Goal: Task Accomplishment & Management: Complete application form

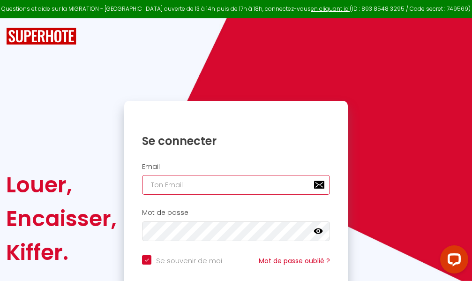
click at [231, 184] on input "email" at bounding box center [236, 185] width 188 height 20
type input "m"
checkbox input "true"
type input "ma"
checkbox input "true"
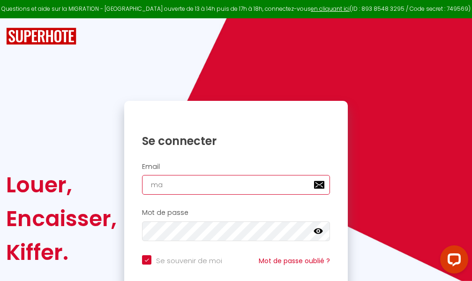
type input "mar"
checkbox input "true"
type input "marc"
checkbox input "true"
type input "marcd"
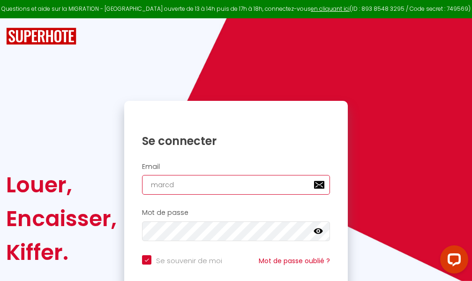
checkbox input "true"
type input "marcdp"
checkbox input "true"
type input "marcdpo"
checkbox input "true"
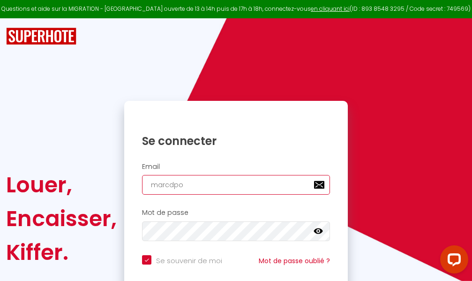
type input "marcdpoz"
checkbox input "true"
type input "marcdpoz."
checkbox input "true"
type input "marcdpoz.l"
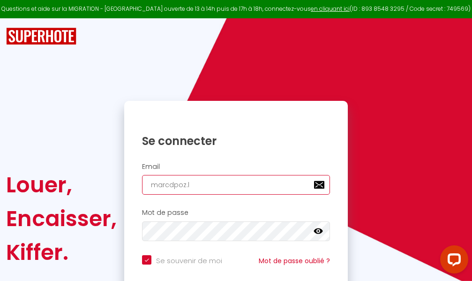
checkbox input "true"
type input "marcdpoz.lo"
checkbox input "true"
type input "marcdpoz.loc"
checkbox input "true"
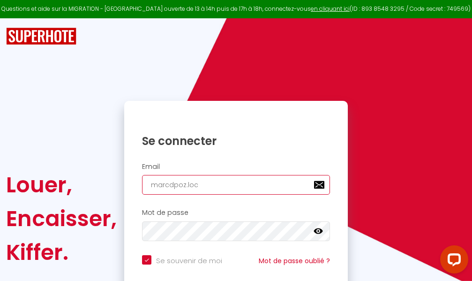
type input "marcdpoz.loca"
checkbox input "true"
type input "marcdpoz.locat"
checkbox input "true"
type input "marcdpoz.locati"
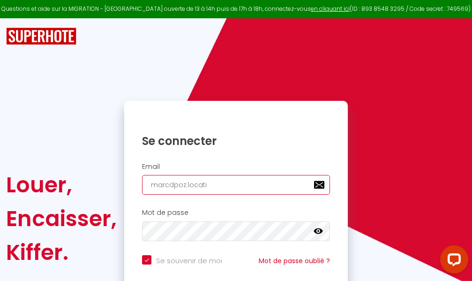
checkbox input "true"
type input "marcdpoz.locatio"
checkbox input "true"
type input "marcdpoz.location"
checkbox input "true"
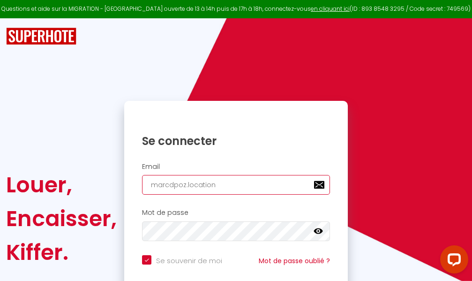
type input "marcdpoz.location@"
checkbox input "true"
type input "marcdpoz.location@g"
checkbox input "true"
type input "marcdpoz.location@gm"
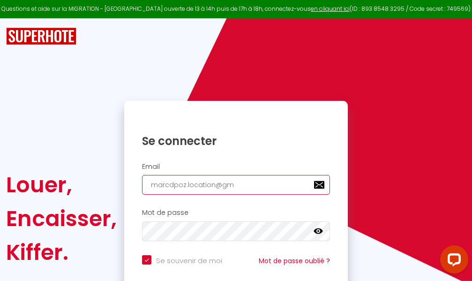
checkbox input "true"
type input "marcdpoz.location@gma"
checkbox input "true"
type input "marcdpoz.location@gmai"
checkbox input "true"
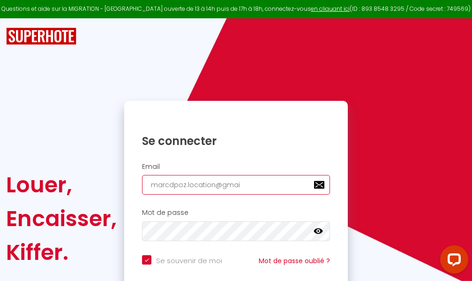
type input "[EMAIL_ADDRESS]"
checkbox input "true"
type input "[EMAIL_ADDRESS]."
checkbox input "true"
type input "marcdpoz.location@gmail.c"
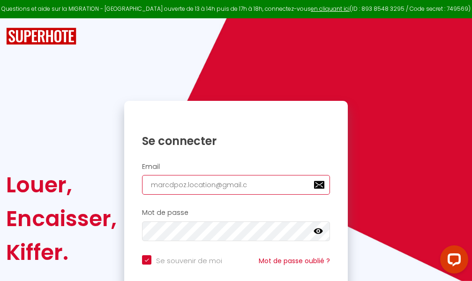
checkbox input "true"
type input "[EMAIL_ADDRESS][DOMAIN_NAME]"
checkbox input "true"
type input "[EMAIL_ADDRESS][DOMAIN_NAME]"
checkbox input "true"
